Goal: Task Accomplishment & Management: Manage account settings

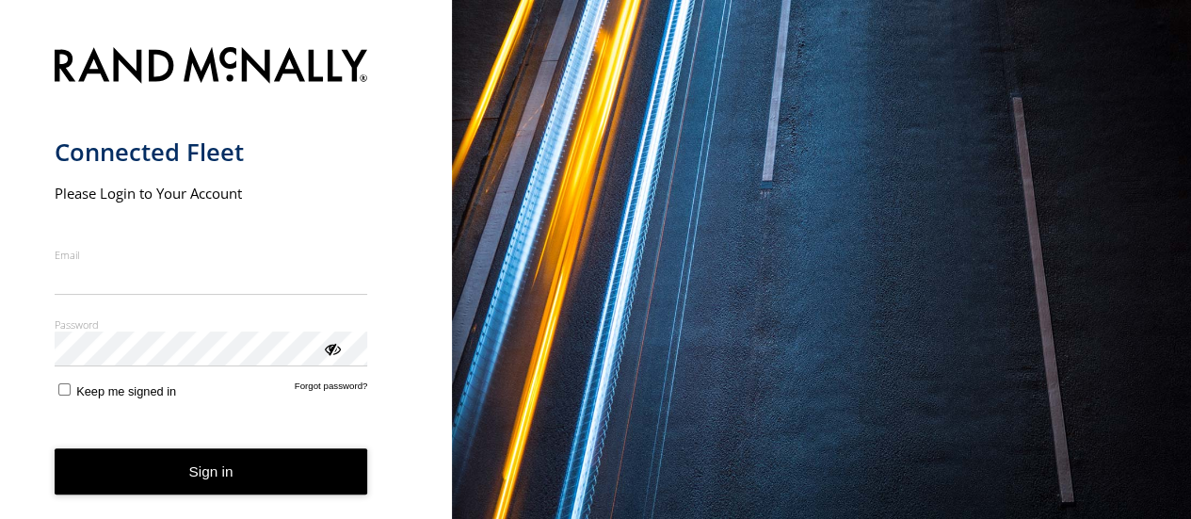
click at [206, 248] on label "Email" at bounding box center [211, 255] width 313 height 14
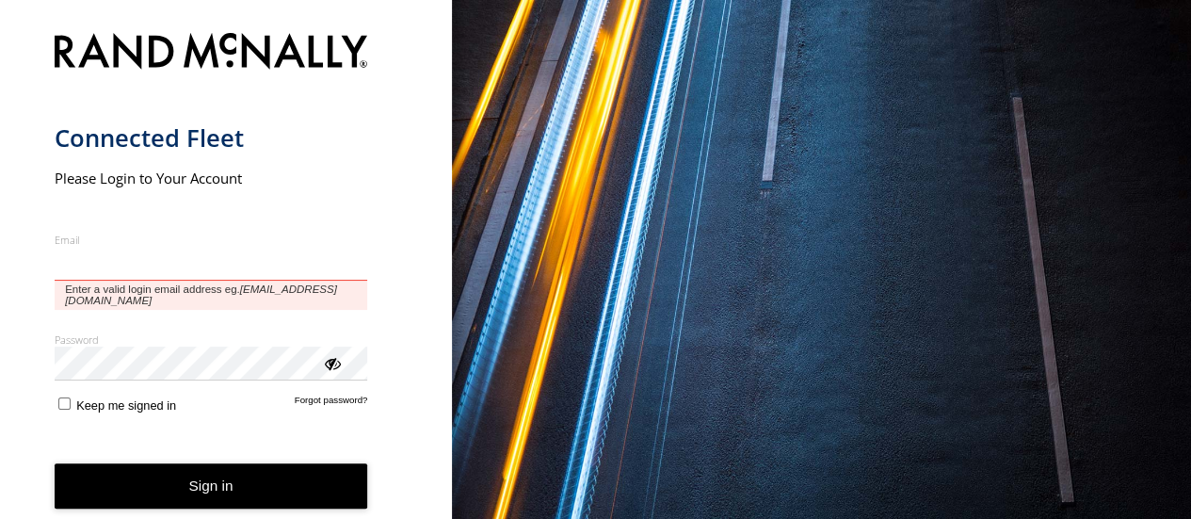
click at [206, 248] on input "Email" at bounding box center [211, 264] width 313 height 34
click at [200, 262] on input "Email" at bounding box center [211, 264] width 313 height 34
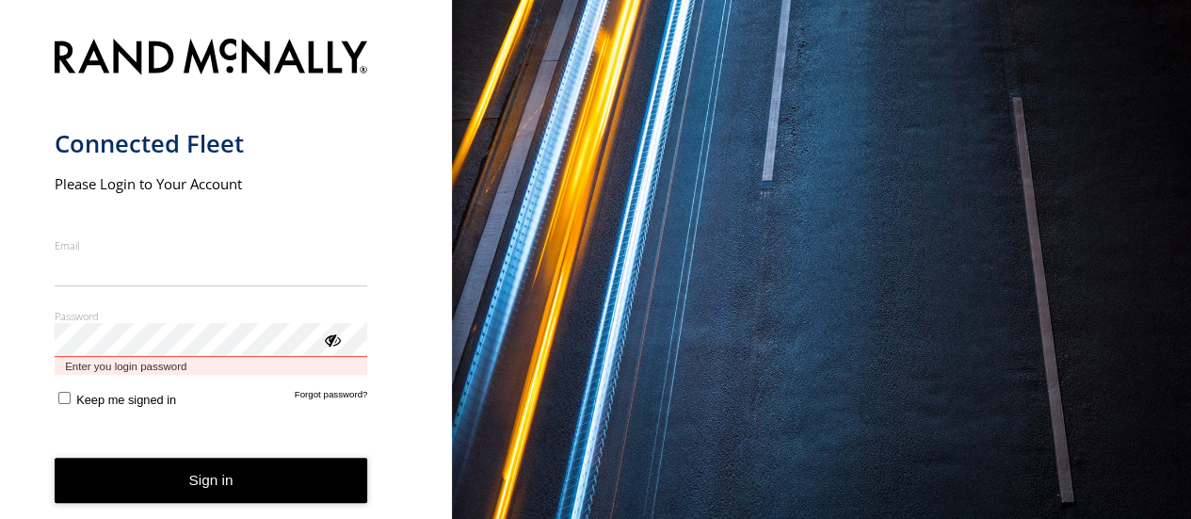
click at [173, 374] on div "Password Enter you login password" at bounding box center [211, 342] width 313 height 67
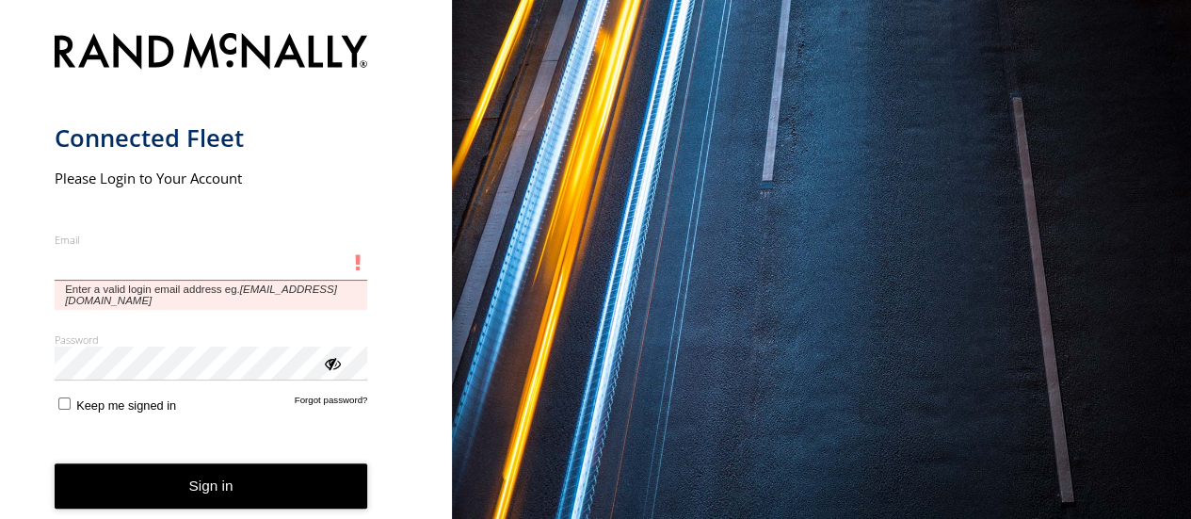
click at [143, 254] on input "Email" at bounding box center [211, 264] width 313 height 34
click at [166, 257] on input "Email" at bounding box center [211, 264] width 313 height 34
click at [160, 268] on input "Email" at bounding box center [211, 264] width 313 height 34
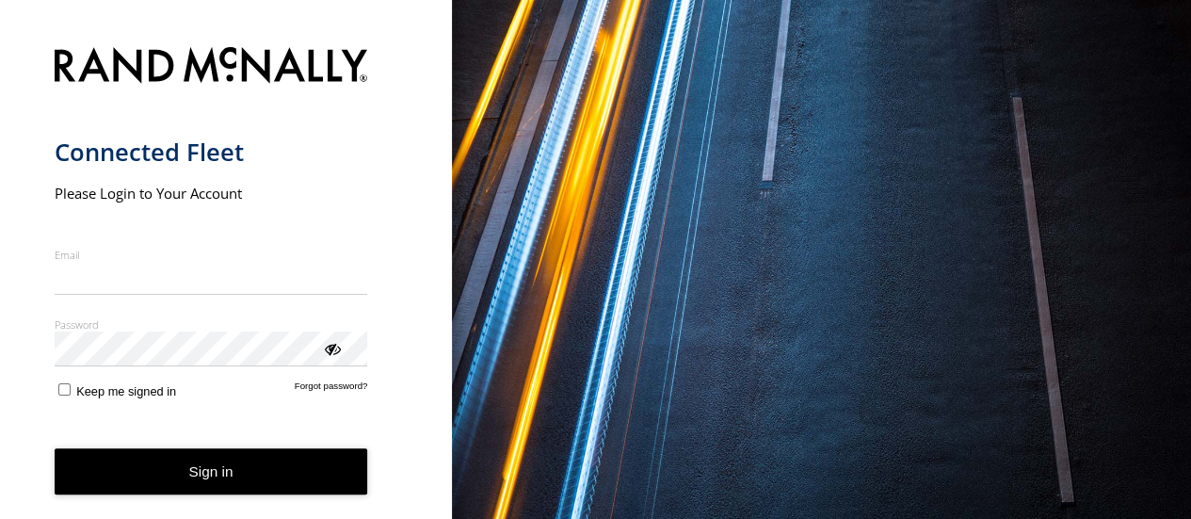
click at [299, 80] on img "main" at bounding box center [211, 67] width 313 height 48
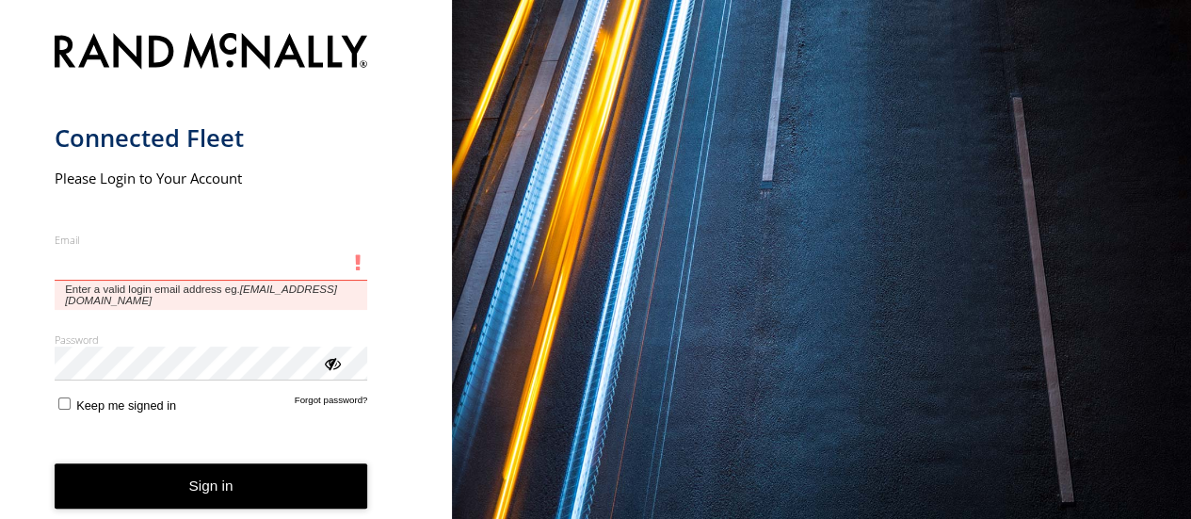
click at [113, 264] on input "Email" at bounding box center [211, 264] width 313 height 34
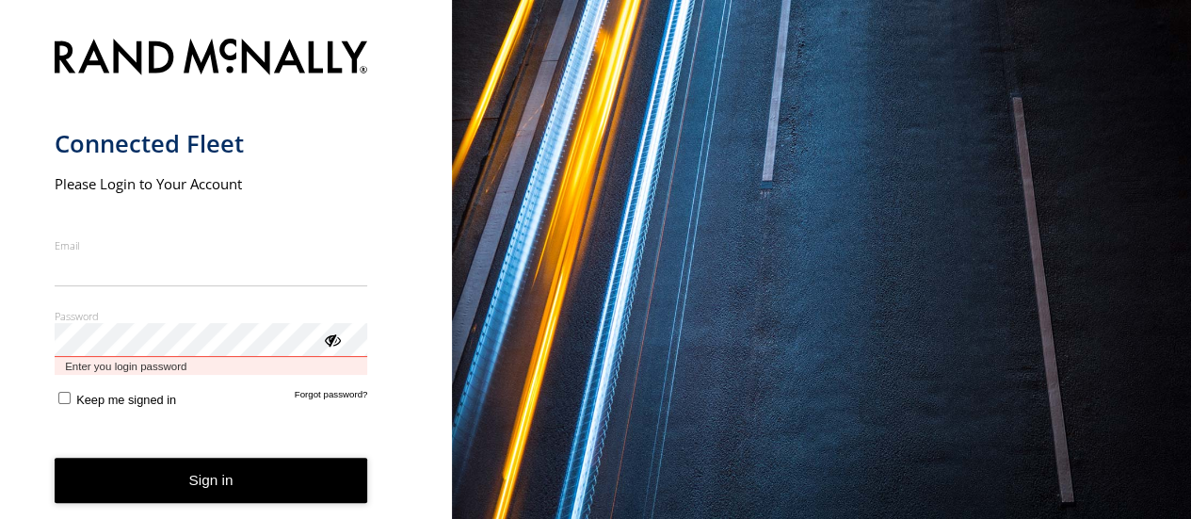
click at [81, 359] on div "Password Enter you login password" at bounding box center [211, 342] width 313 height 67
